Goal: Task Accomplishment & Management: Complete application form

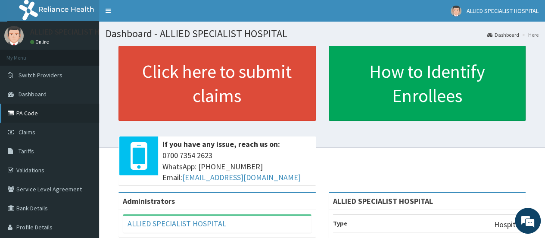
click at [56, 108] on link "PA Code" at bounding box center [49, 112] width 99 height 19
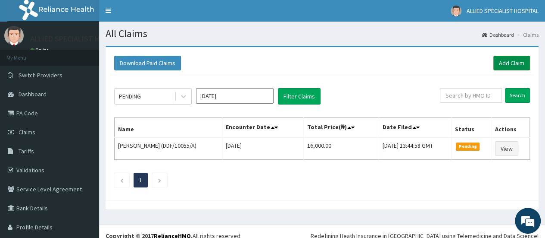
click at [510, 65] on link "Add Claim" at bounding box center [512, 63] width 37 height 15
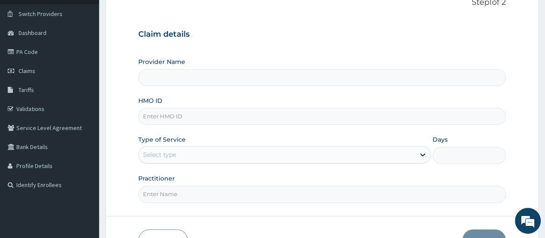
scroll to position [115, 0]
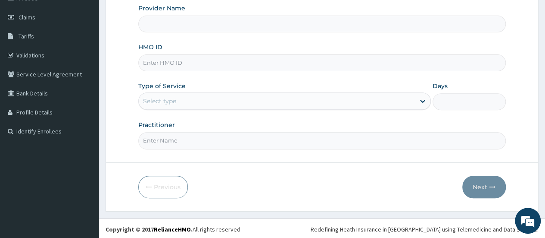
type input "ALLIED SPECIALIST HOSPITAL"
paste input "PA/5EEF05"
type input "PA/5EEF05"
click at [199, 102] on div "Select type" at bounding box center [277, 101] width 276 height 14
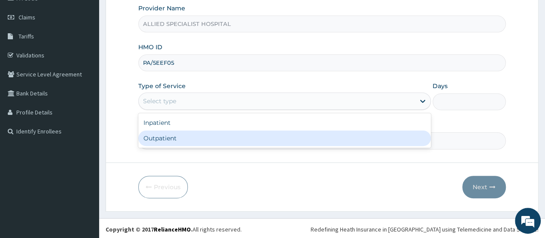
click at [191, 138] on div "Outpatient" at bounding box center [284, 138] width 293 height 16
type input "1"
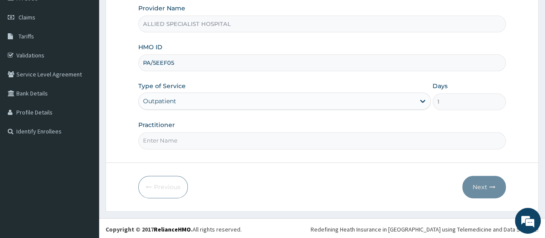
click at [191, 137] on input "Practitioner" at bounding box center [322, 140] width 368 height 17
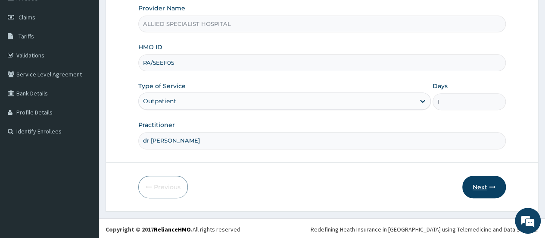
type input "dr aisha"
click at [497, 193] on button "Next" at bounding box center [485, 186] width 44 height 22
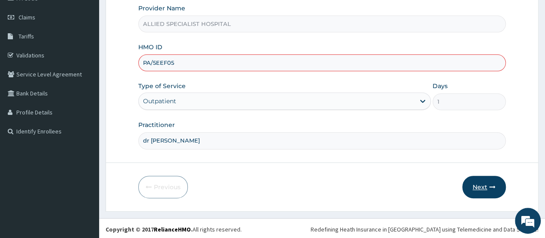
scroll to position [0, 0]
click at [216, 63] on input "PA/5EEF05" at bounding box center [322, 62] width 368 height 17
type input "P"
type input "npm/10506/a"
click at [482, 182] on button "Next" at bounding box center [485, 186] width 44 height 22
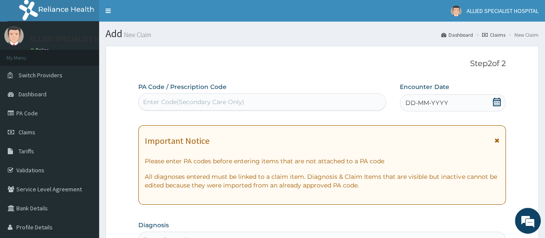
click at [170, 96] on div "Enter Code(Secondary Care Only)" at bounding box center [262, 102] width 247 height 14
paste input "PA/5EEF05"
type input "PA/5EEF05"
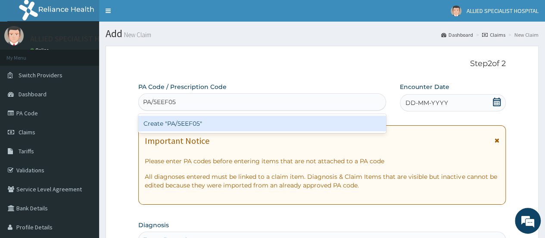
click at [175, 119] on div "Create "PA/5EEF05"" at bounding box center [261, 124] width 247 height 16
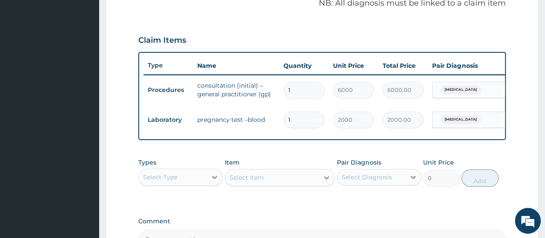
scroll to position [378, 0]
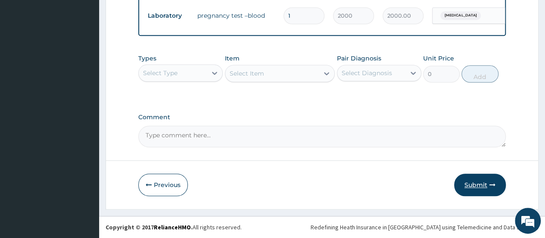
click at [498, 183] on button "Submit" at bounding box center [480, 184] width 52 height 22
